Goal: Check status: Check status

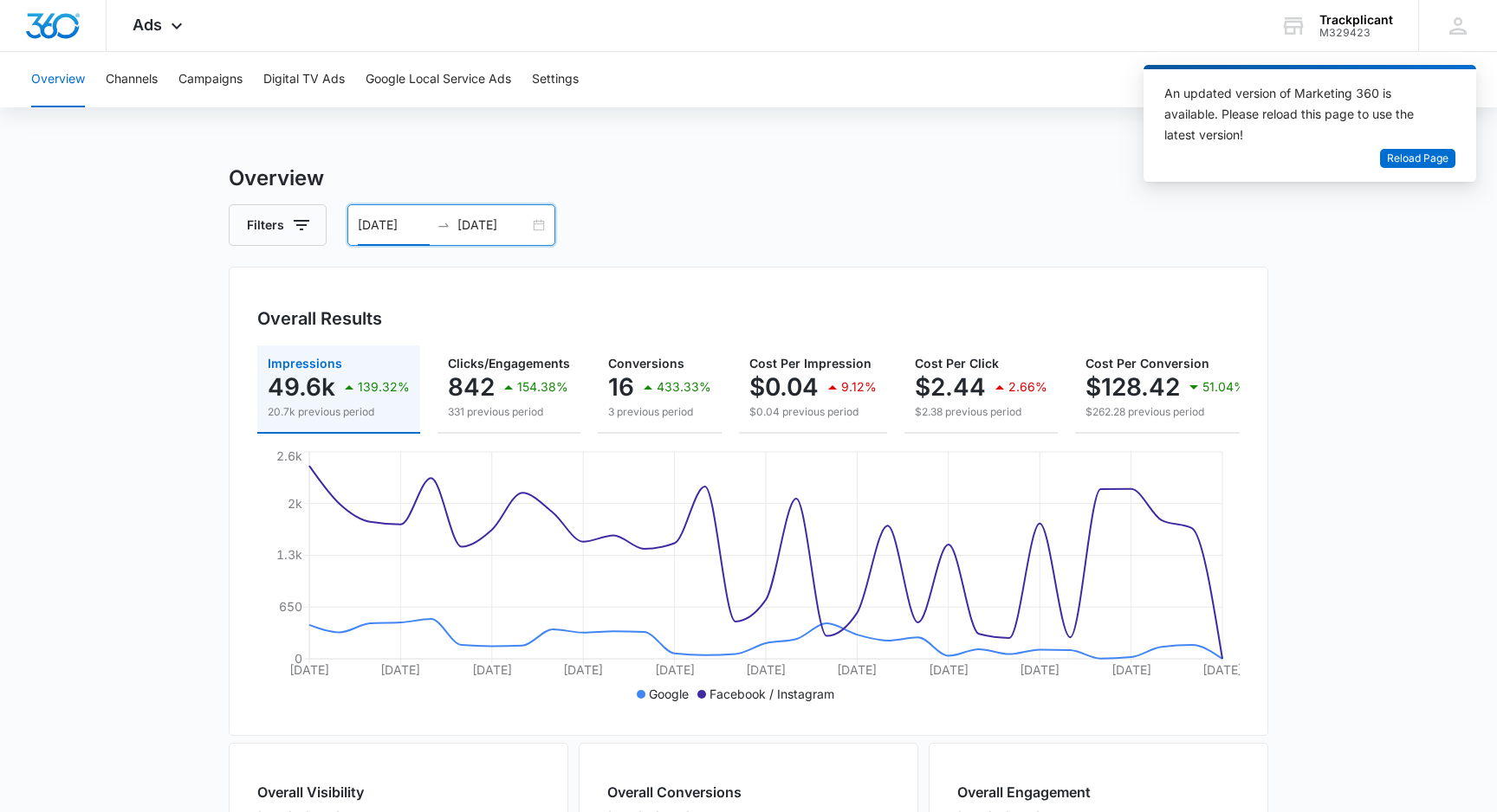
click at [488, 220] on input "08/05/2025" at bounding box center [493, 225] width 72 height 19
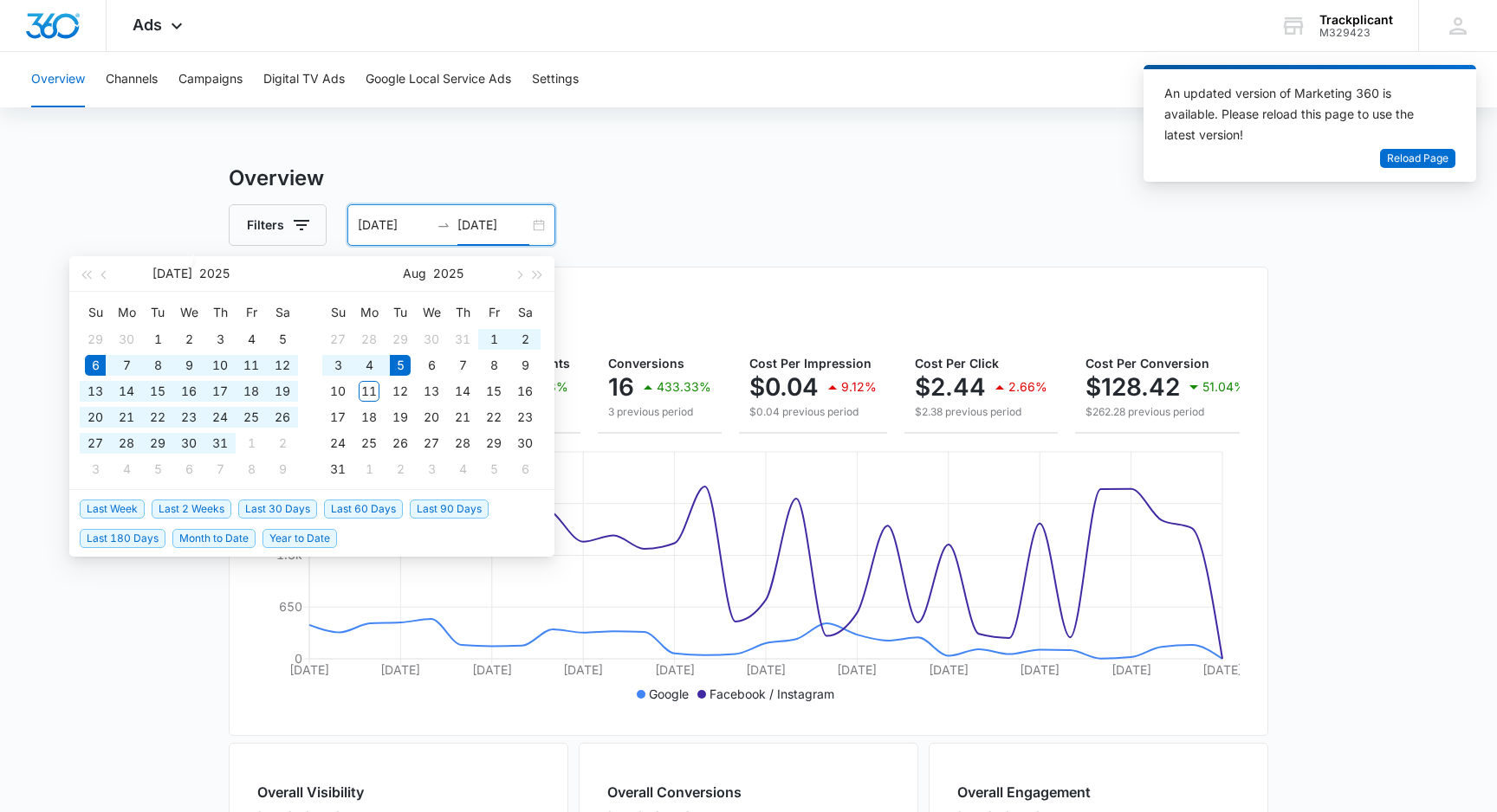
click at [297, 506] on span "Last 30 Days" at bounding box center [277, 508] width 79 height 19
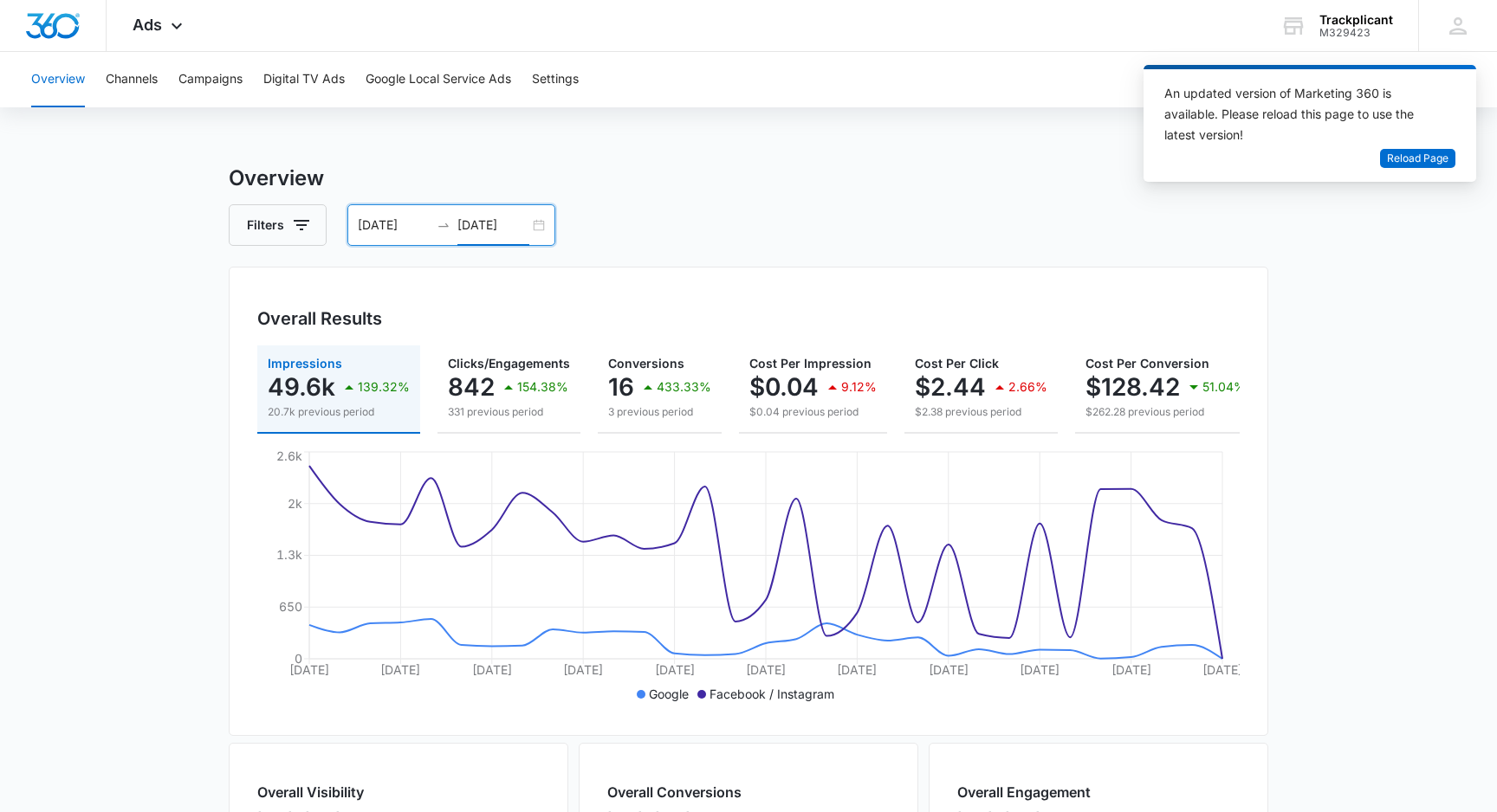
click at [473, 230] on input "08/05/2025" at bounding box center [493, 225] width 72 height 19
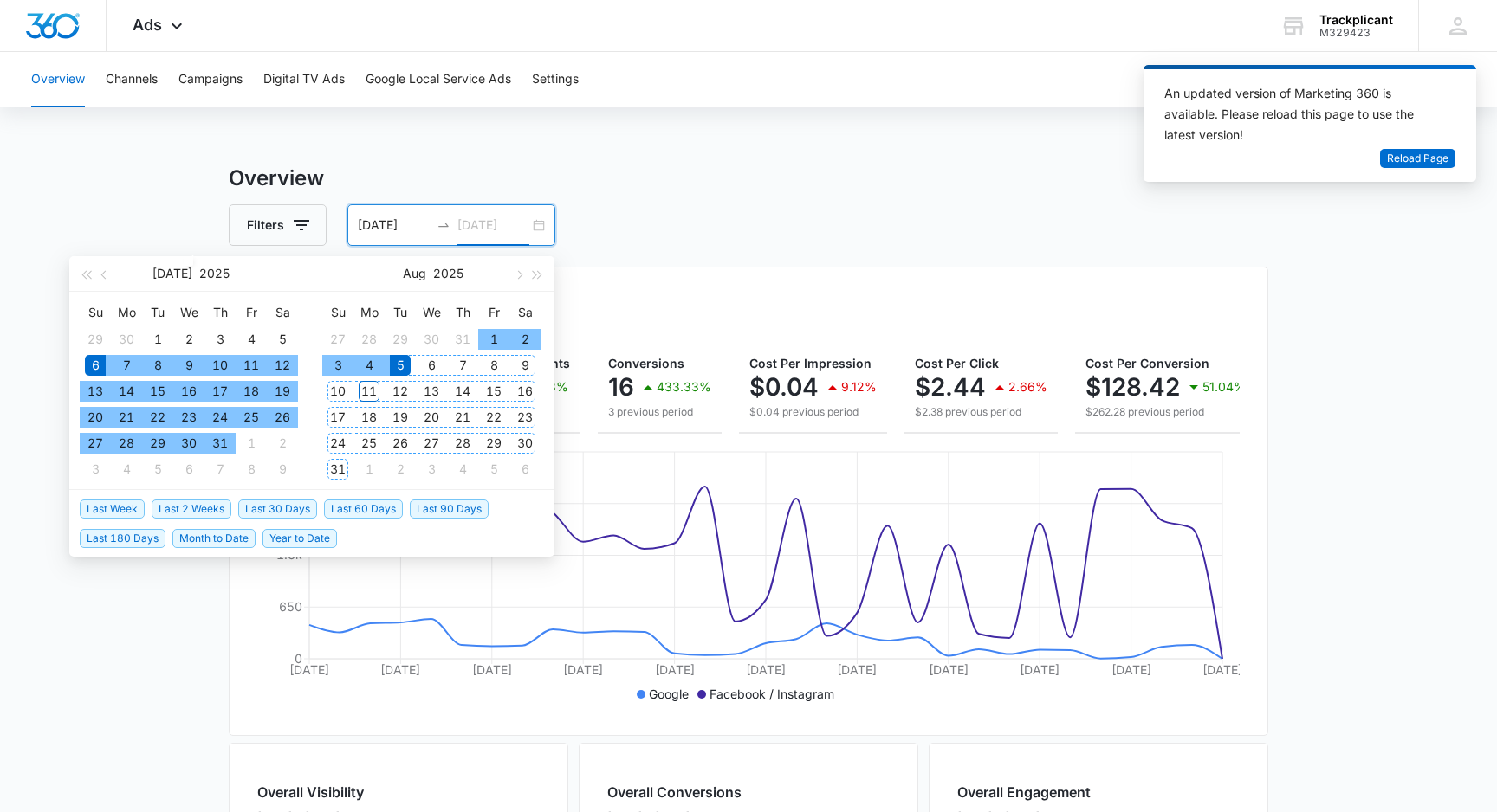
type input "08/05/2025"
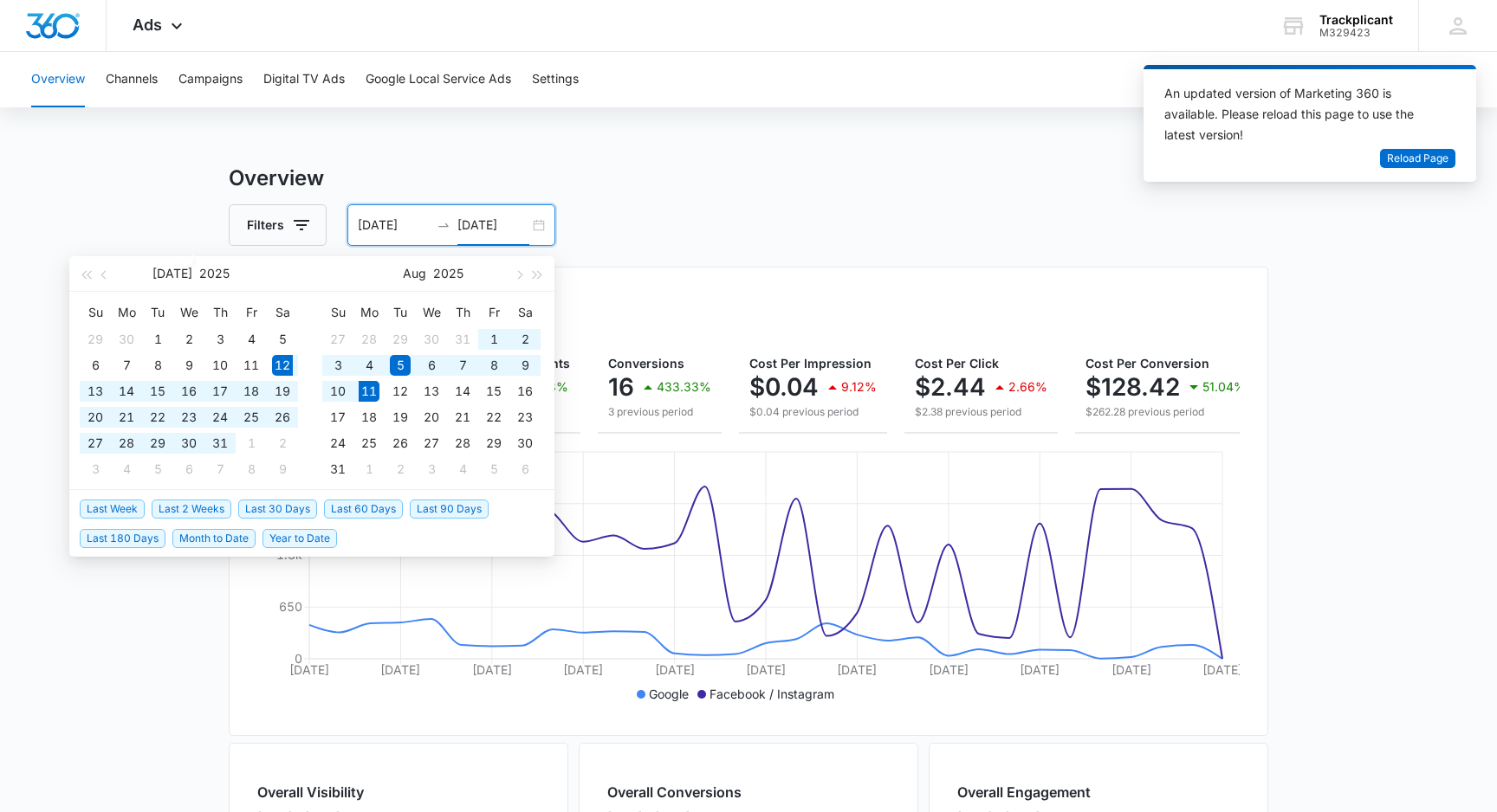
click at [293, 508] on span "Last 30 Days" at bounding box center [277, 508] width 79 height 19
type input "[DATE]"
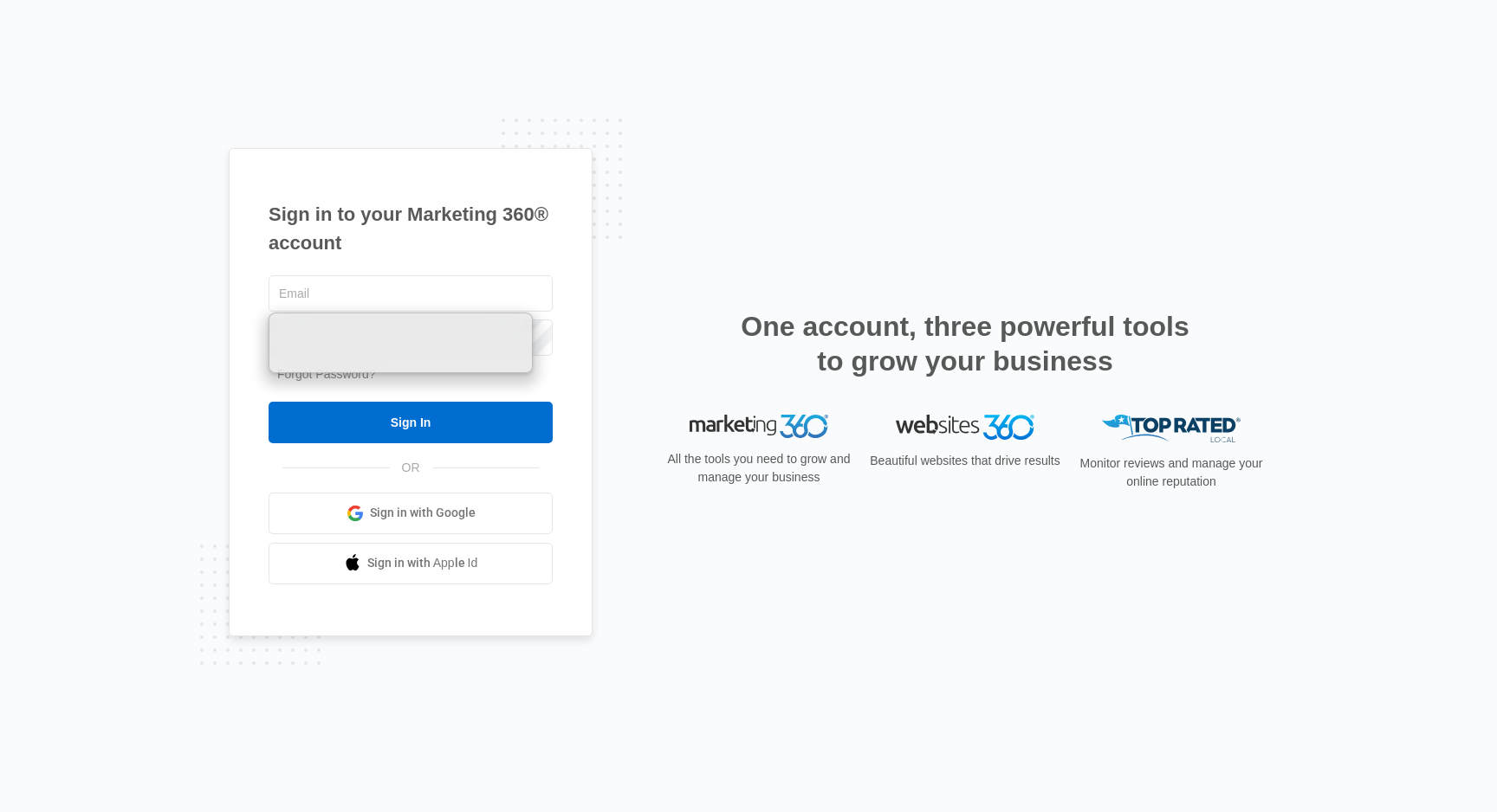
click at [433, 508] on span "Sign in with Google" at bounding box center [423, 513] width 106 height 18
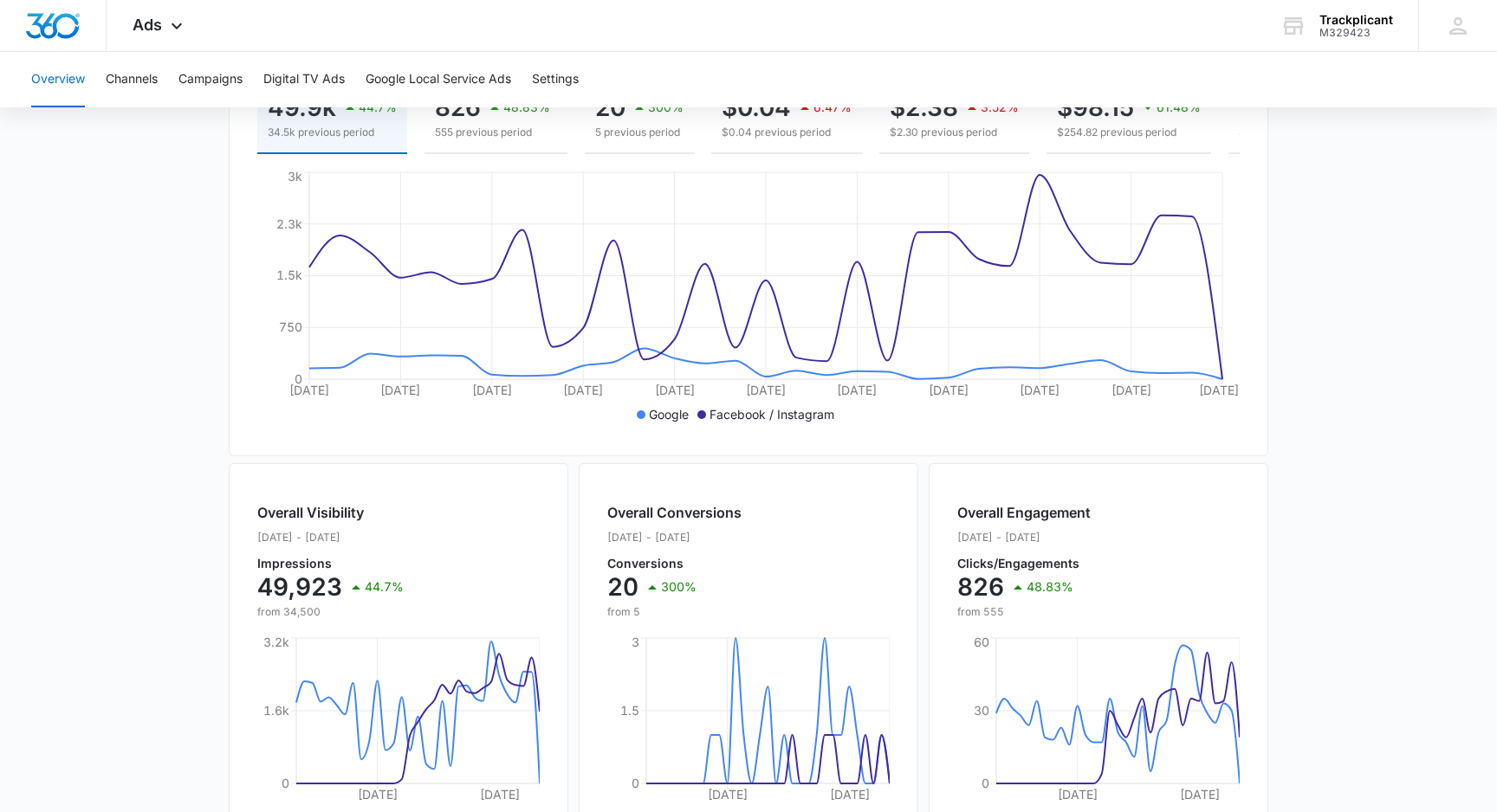
scroll to position [56, 0]
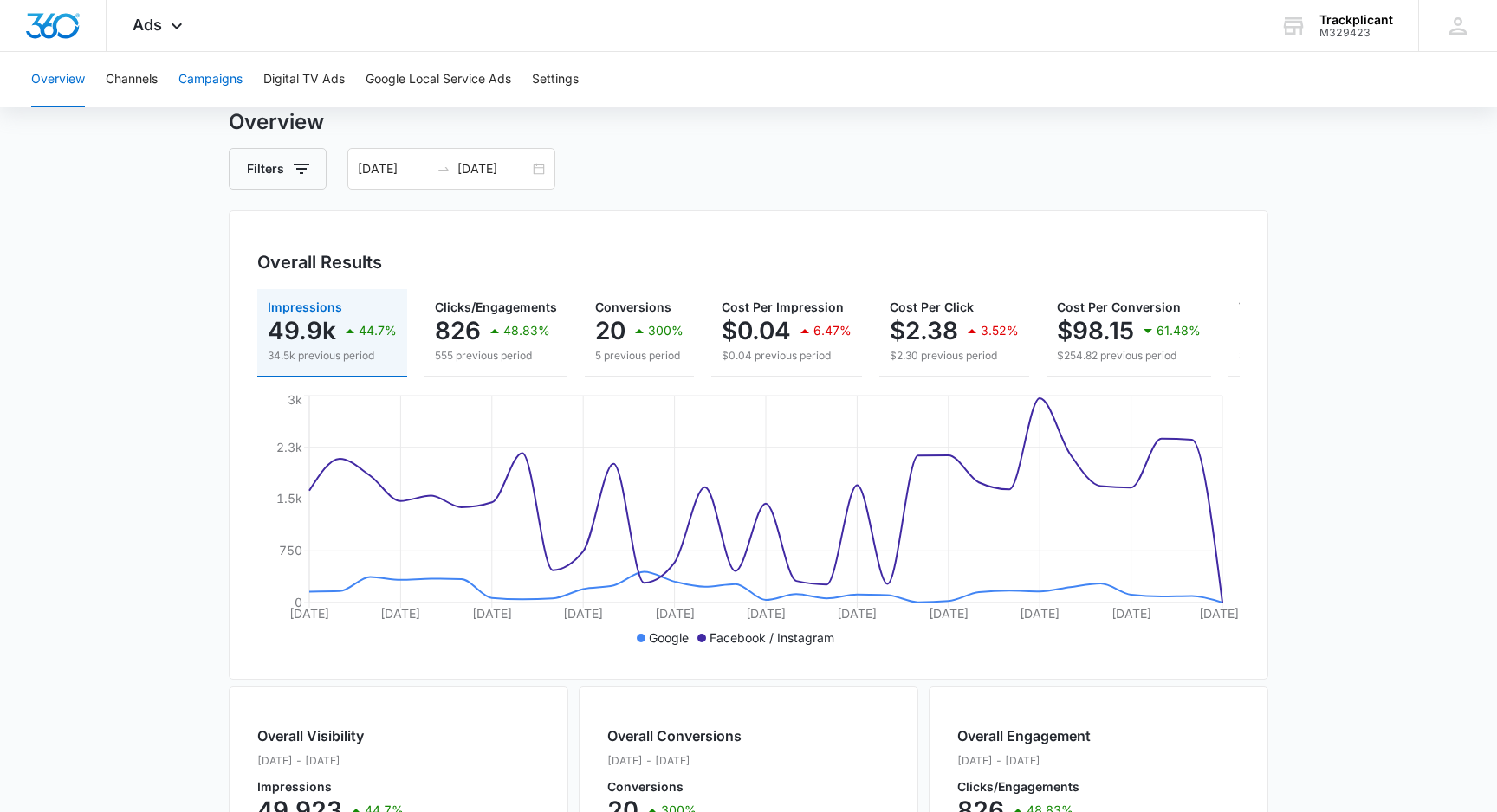
click at [203, 81] on button "Campaigns" at bounding box center [210, 80] width 64 height 55
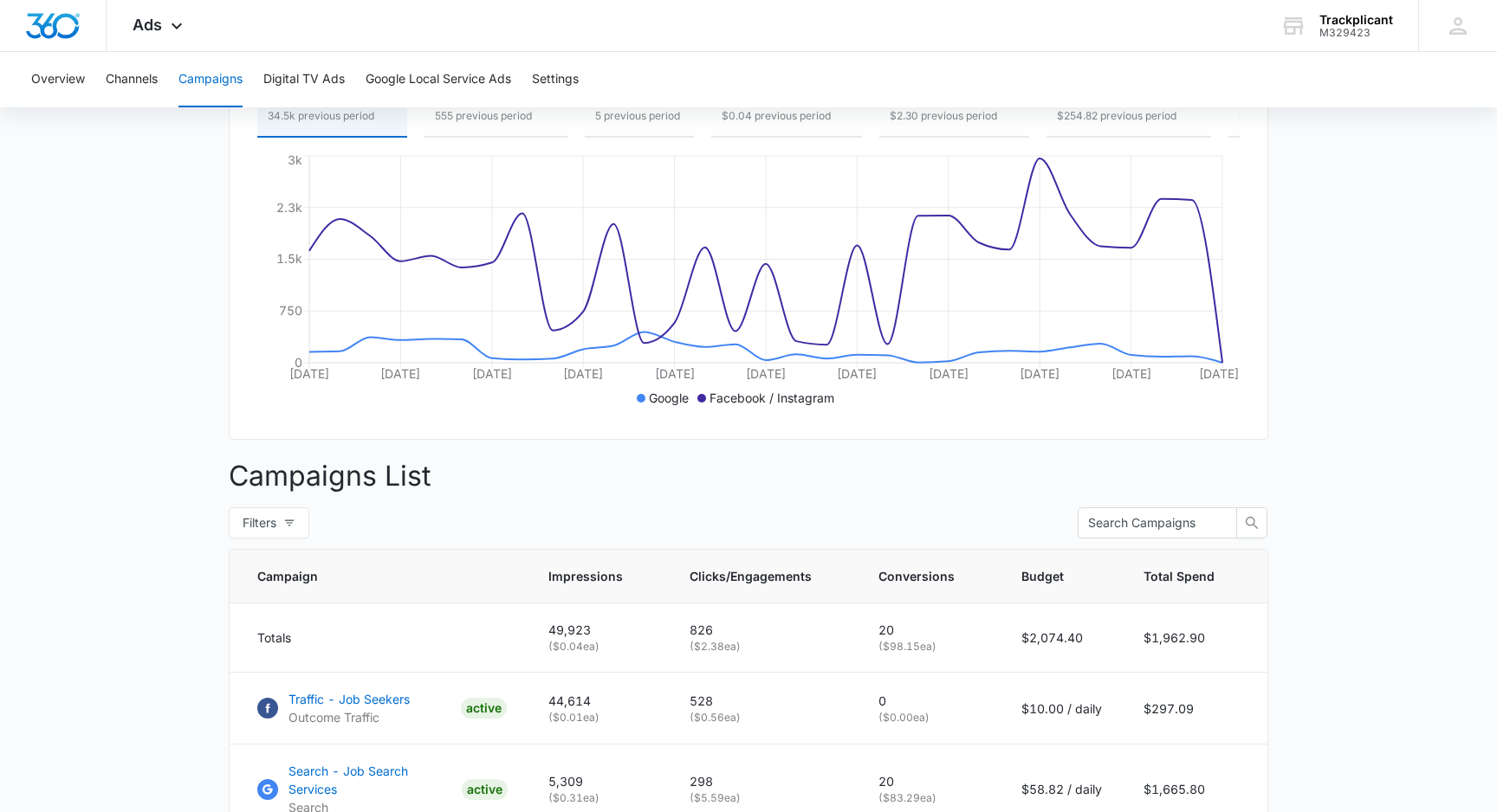
scroll to position [494, 0]
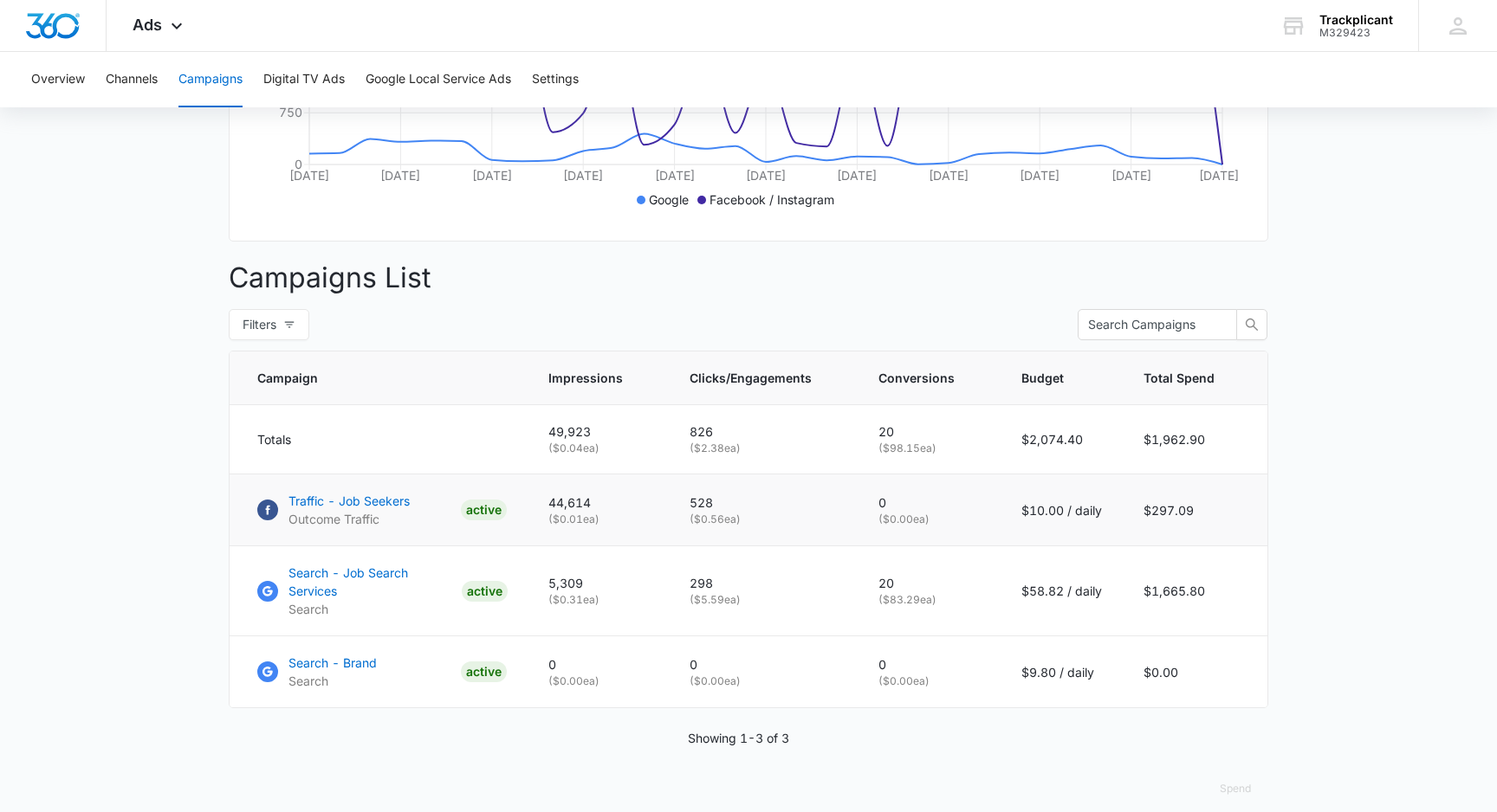
click at [441, 531] on td "Traffic - Job Seekers Outcome Traffic ACTIVE" at bounding box center [379, 510] width 298 height 72
click at [409, 505] on p "Traffic - Job Seekers" at bounding box center [349, 501] width 122 height 18
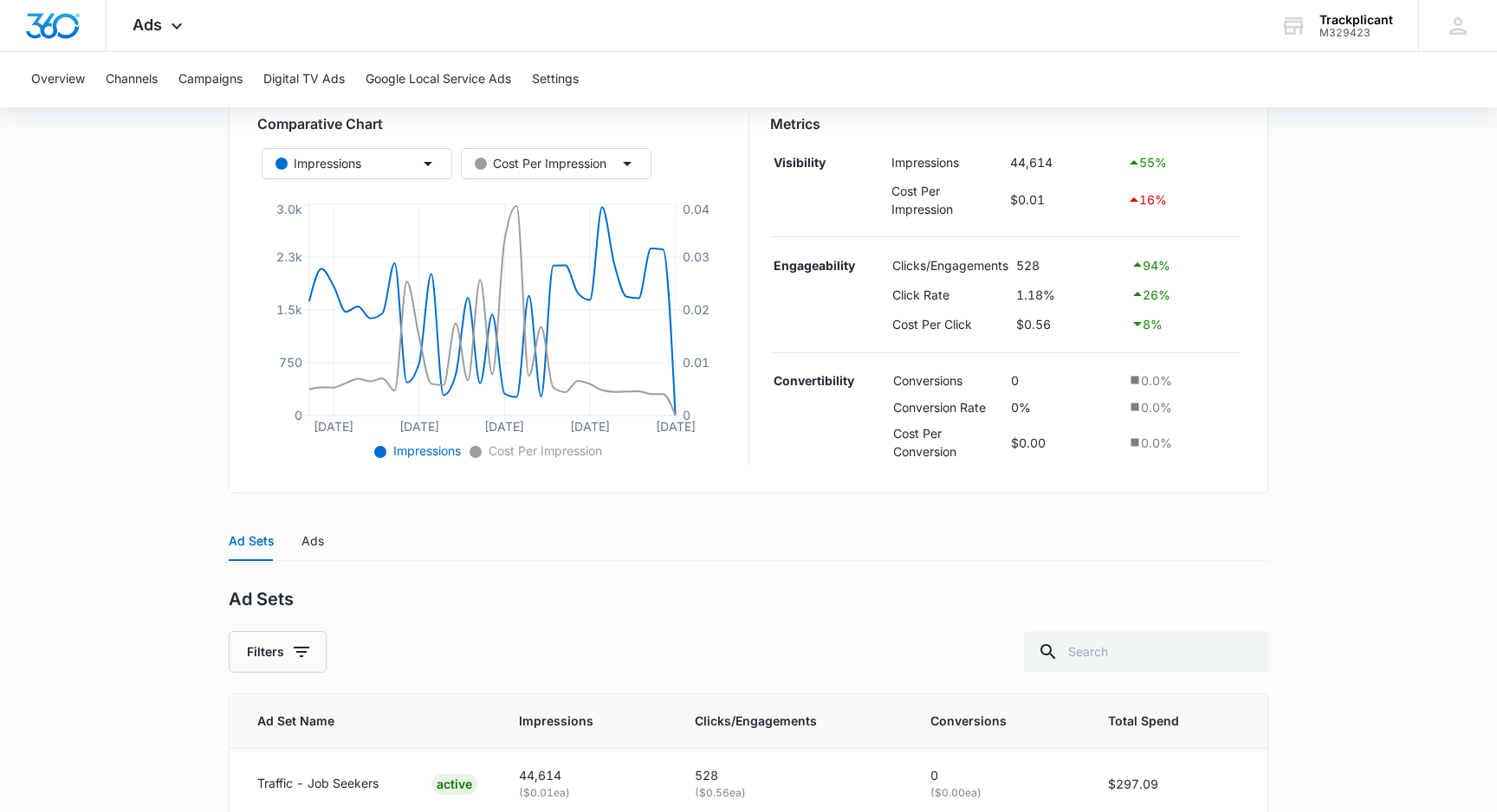
scroll to position [388, 0]
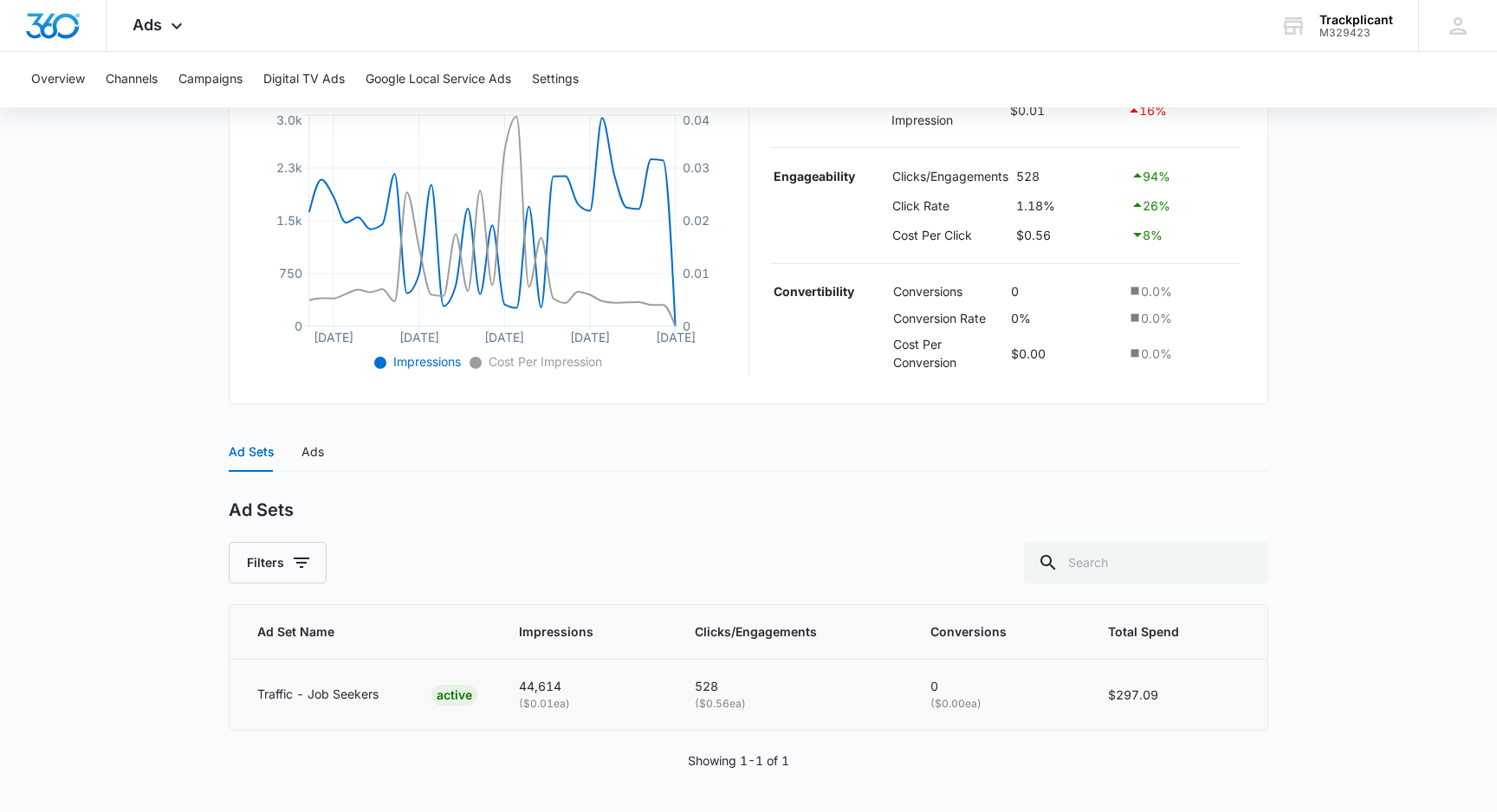
click at [311, 690] on p "Traffic - Job Seekers" at bounding box center [318, 694] width 122 height 19
click at [318, 461] on div "Ads" at bounding box center [312, 451] width 22 height 19
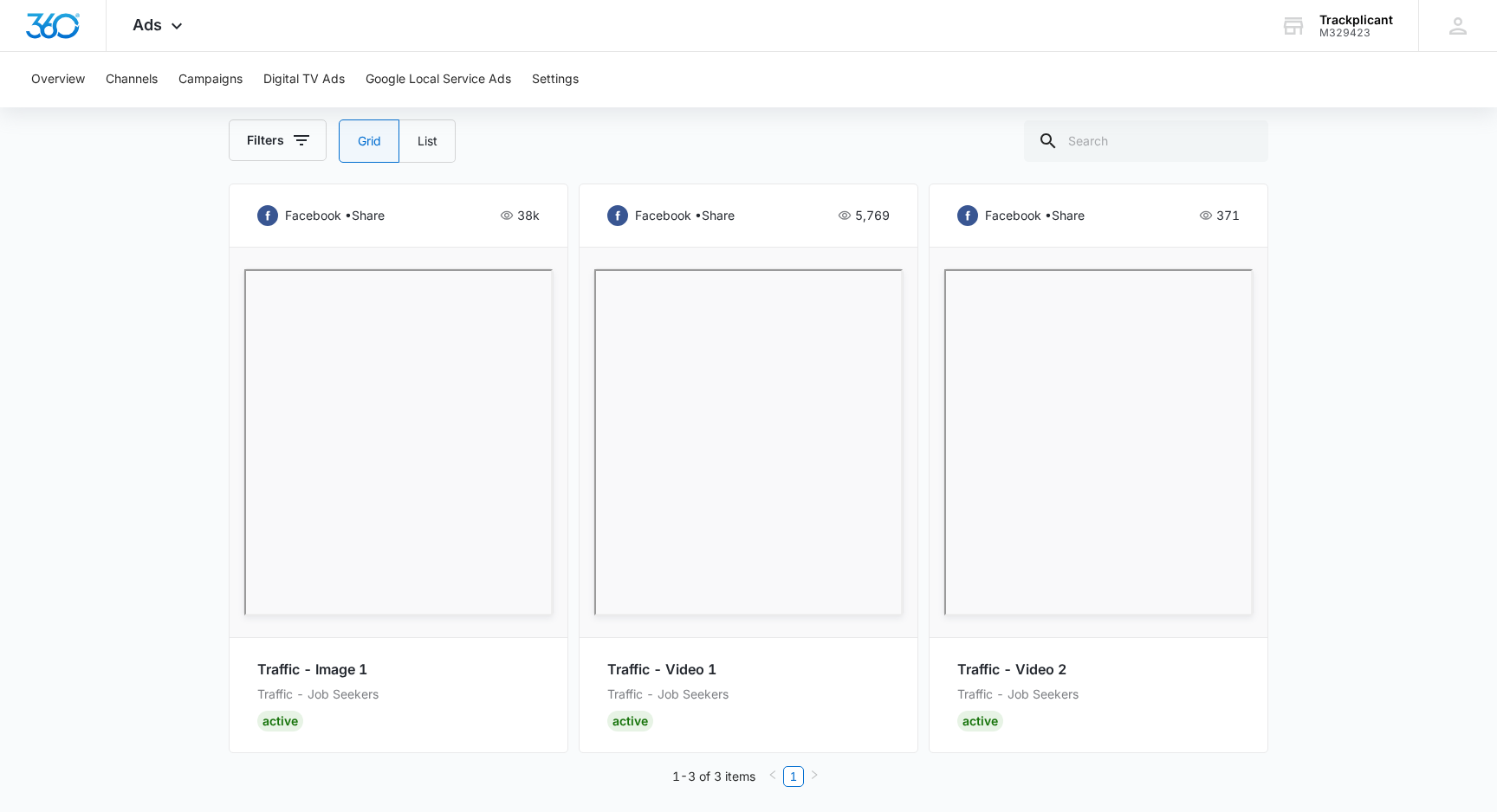
scroll to position [853, 0]
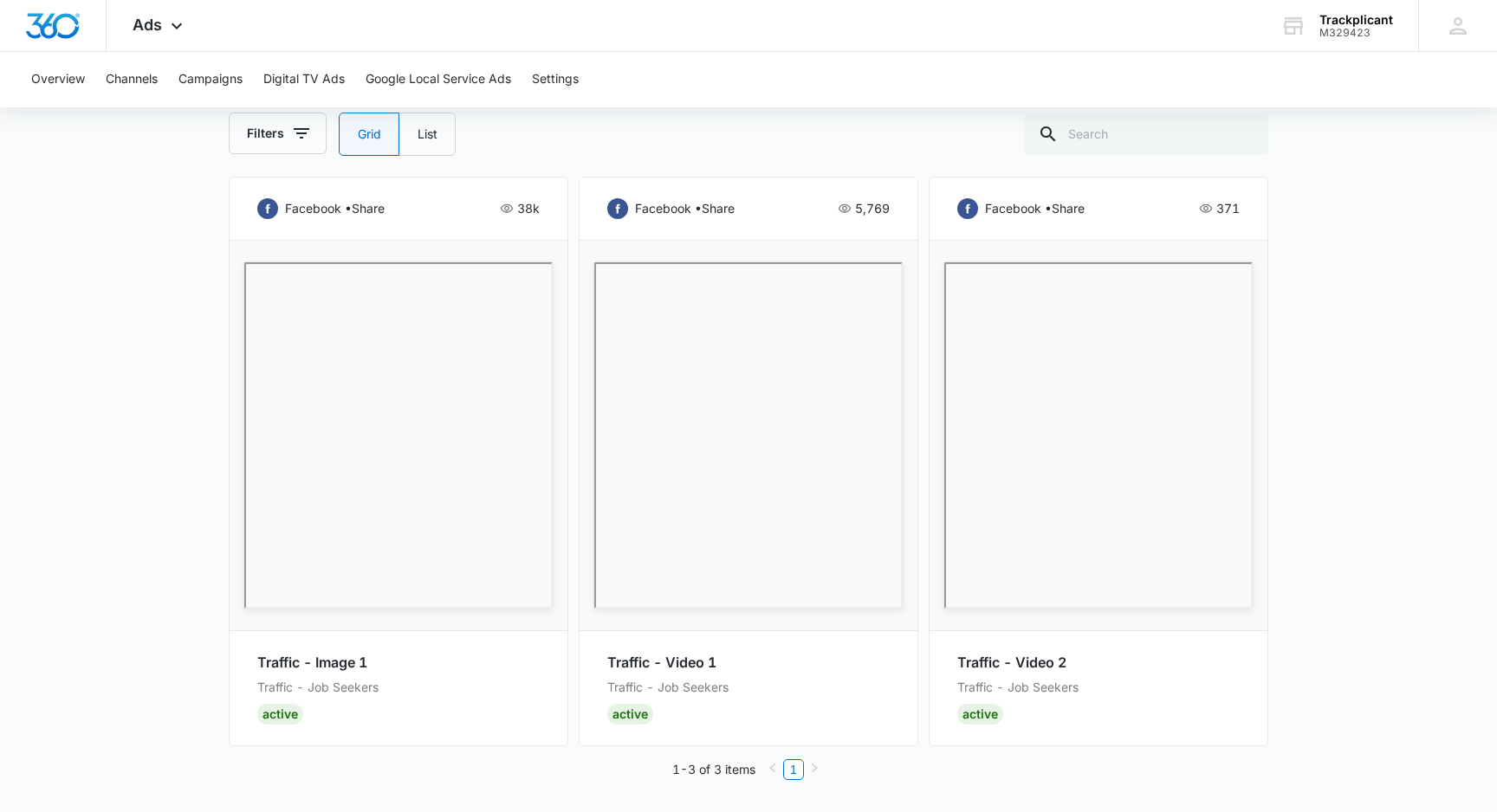
click at [801, 687] on p "Traffic - Job Seekers" at bounding box center [748, 687] width 282 height 19
click at [737, 679] on p "Traffic - Job Seekers" at bounding box center [748, 687] width 282 height 19
